Goal: Task Accomplishment & Management: Manage account settings

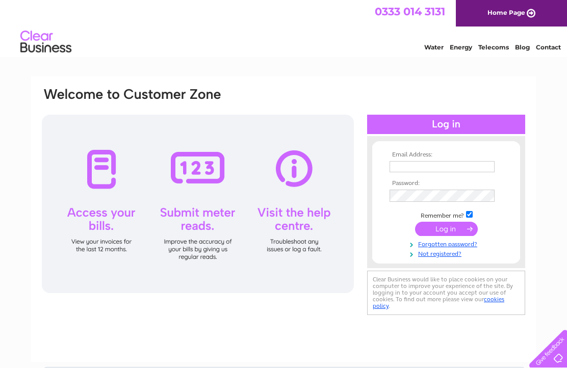
click at [439, 166] on input "text" at bounding box center [441, 166] width 105 height 11
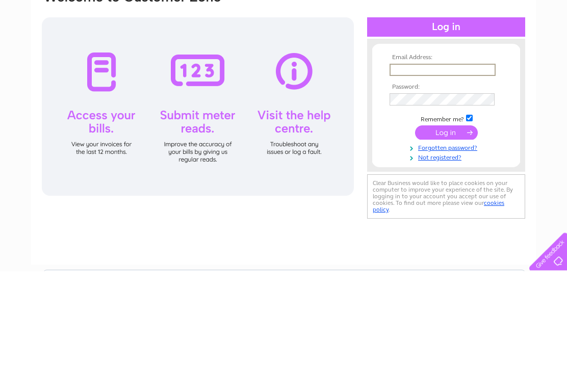
type input "claire@thedinkydove.co.uk"
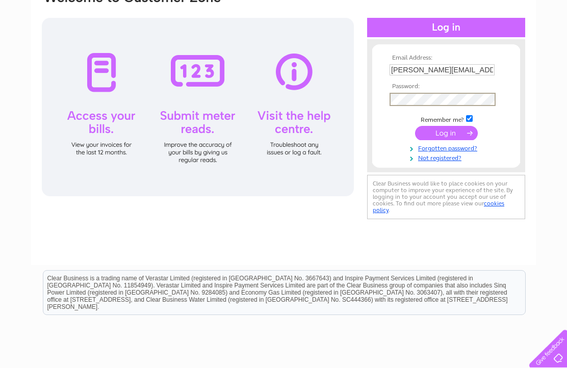
scroll to position [97, 0]
click at [464, 129] on td at bounding box center [446, 132] width 118 height 19
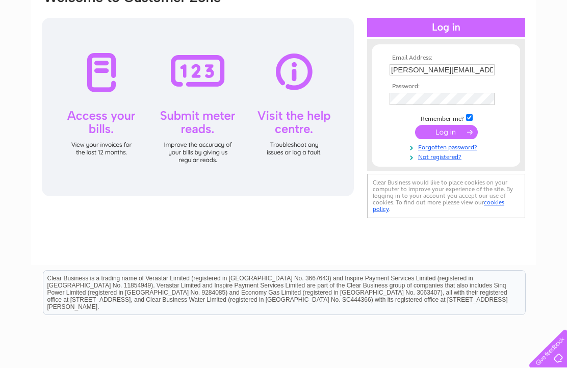
click at [455, 135] on input "submit" at bounding box center [446, 132] width 63 height 14
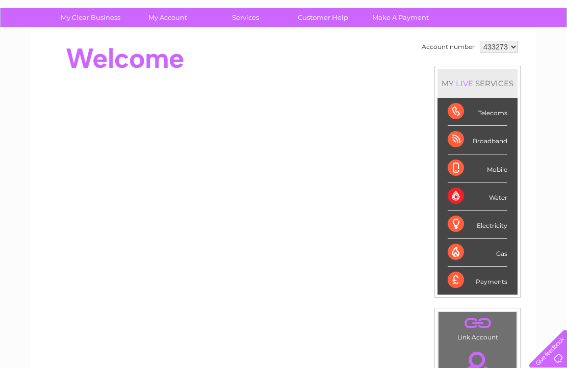
scroll to position [68, 0]
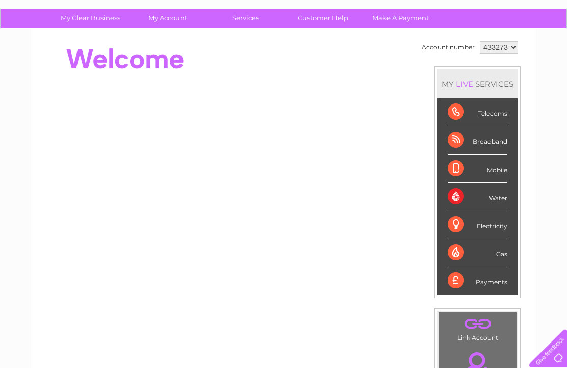
click at [480, 289] on div "Payments" at bounding box center [478, 281] width 60 height 28
click at [471, 284] on div "Payments" at bounding box center [478, 281] width 60 height 28
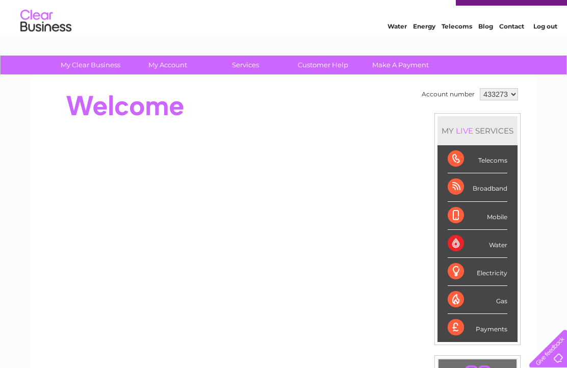
scroll to position [21, 0]
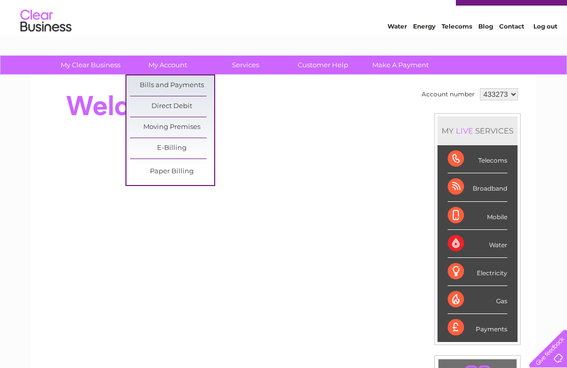
click at [177, 85] on link "Bills and Payments" at bounding box center [172, 85] width 84 height 20
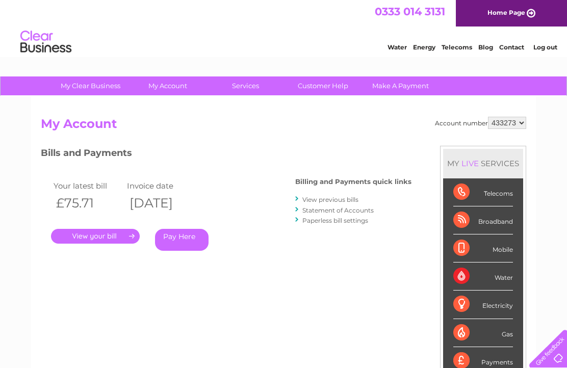
click at [111, 242] on link "." at bounding box center [95, 236] width 89 height 15
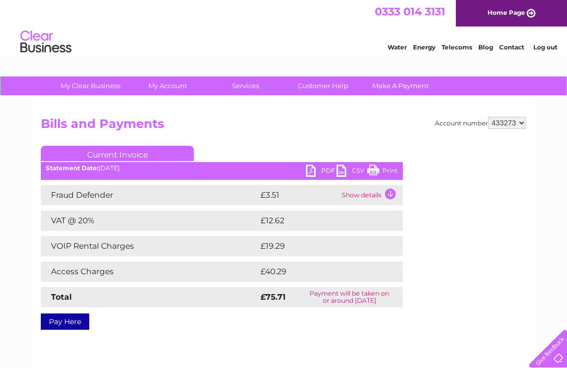
click at [316, 174] on link "PDF" at bounding box center [321, 172] width 31 height 15
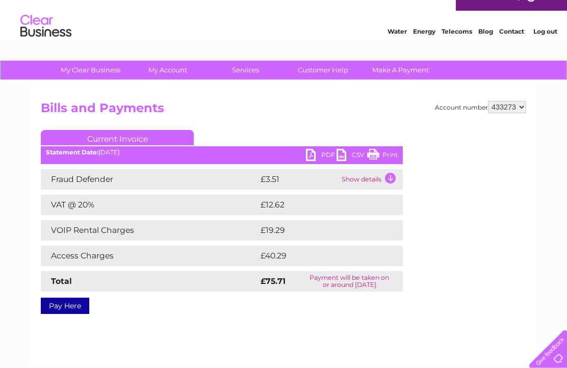
scroll to position [15, 0]
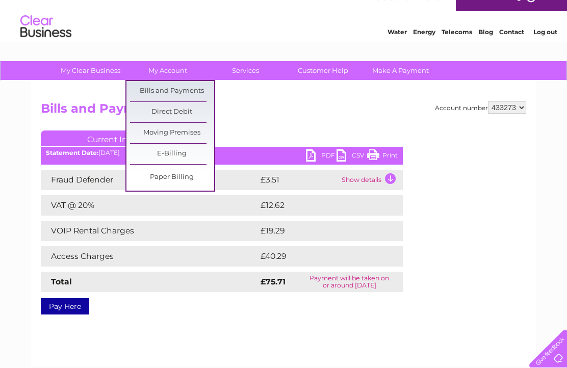
click at [184, 93] on link "Bills and Payments" at bounding box center [172, 91] width 84 height 20
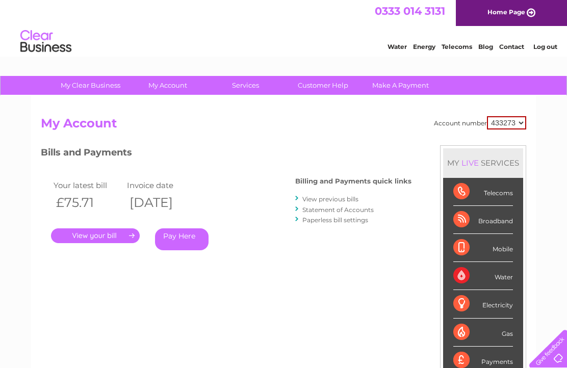
scroll to position [1, 0]
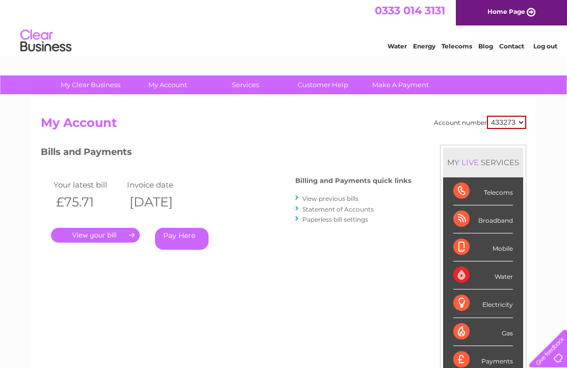
click at [349, 197] on link "View previous bills" at bounding box center [330, 199] width 56 height 8
click at [344, 195] on link "View previous bills" at bounding box center [330, 199] width 56 height 8
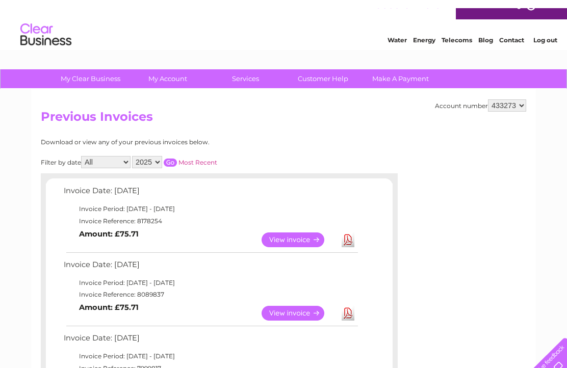
scroll to position [7, 0]
click at [305, 244] on link "View" at bounding box center [299, 239] width 75 height 15
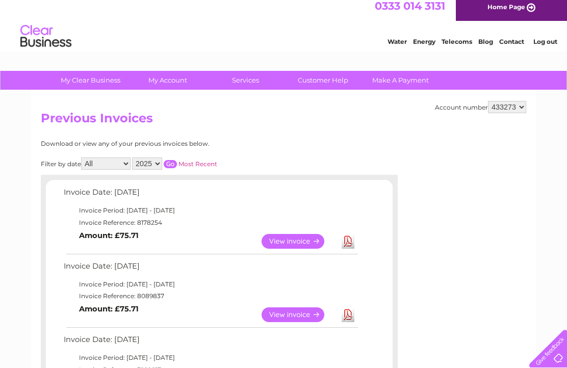
scroll to position [6, 0]
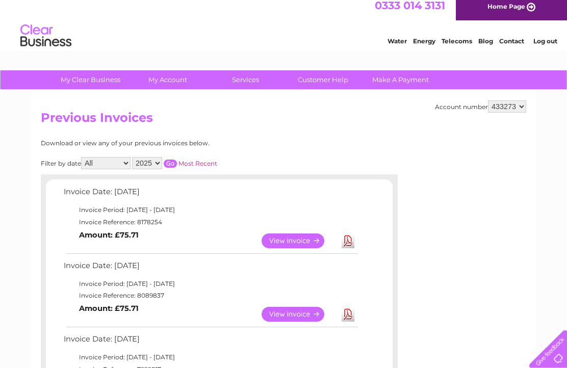
click at [293, 322] on link "View" at bounding box center [299, 314] width 75 height 15
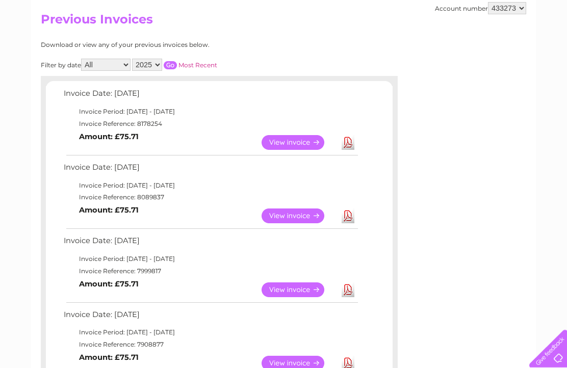
scroll to position [110, 0]
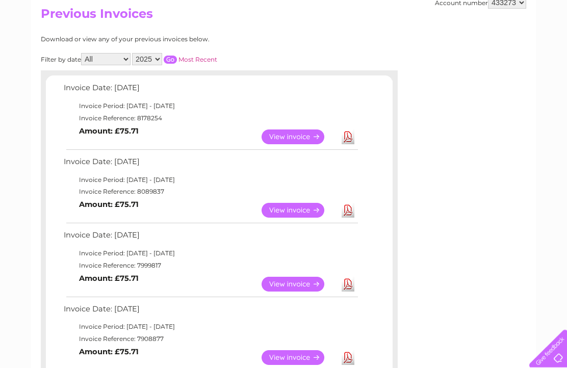
click at [304, 288] on link "View" at bounding box center [299, 284] width 75 height 15
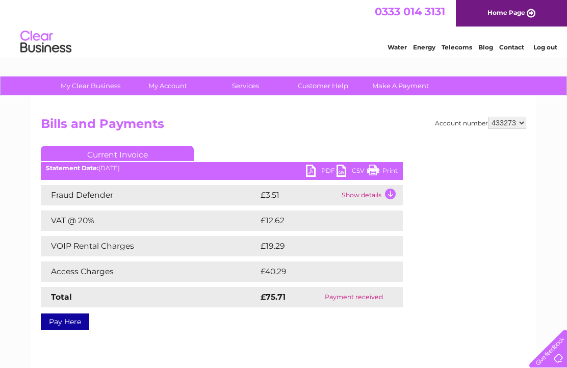
click at [317, 171] on link "PDF" at bounding box center [321, 172] width 31 height 15
